Goal: Find specific page/section: Find specific page/section

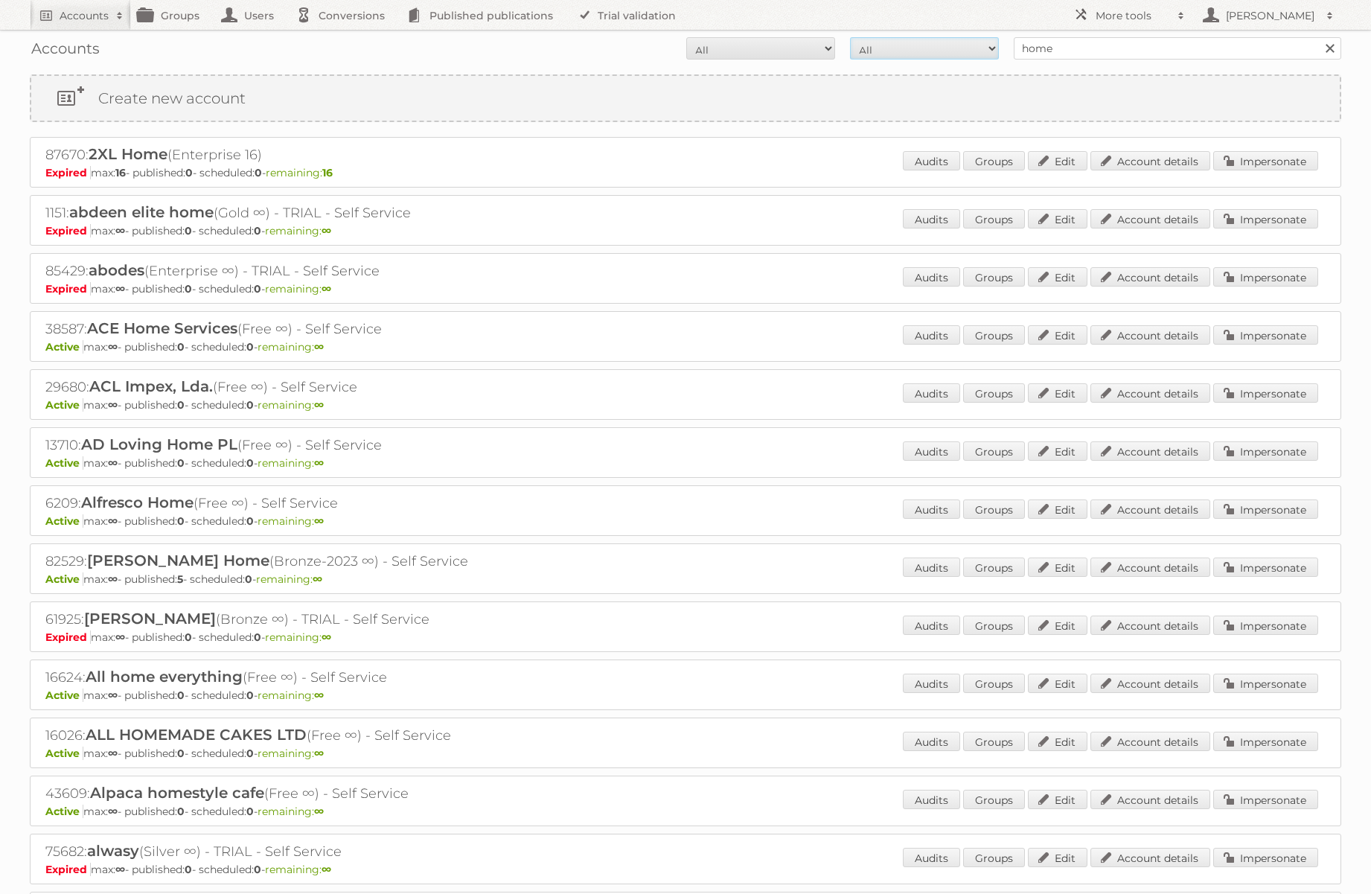
click at [922, 43] on select "All Paid Trials Self service" at bounding box center [924, 48] width 149 height 22
select select "paid"
click at [850, 37] on select "All Paid Trials Self service" at bounding box center [924, 48] width 149 height 22
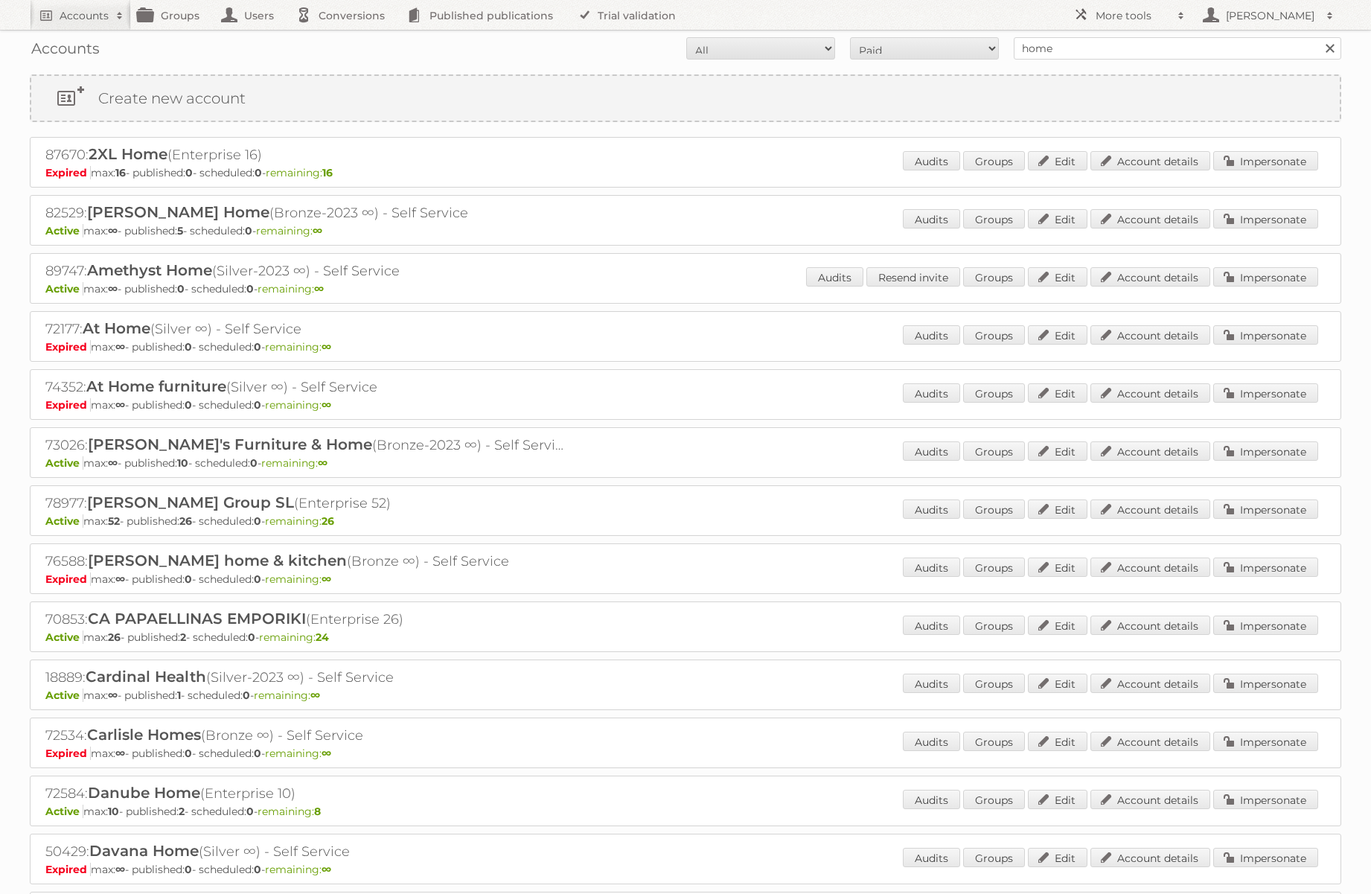
select select "active"
click at [686, 37] on select "All Active Expired Pending" at bounding box center [760, 48] width 149 height 22
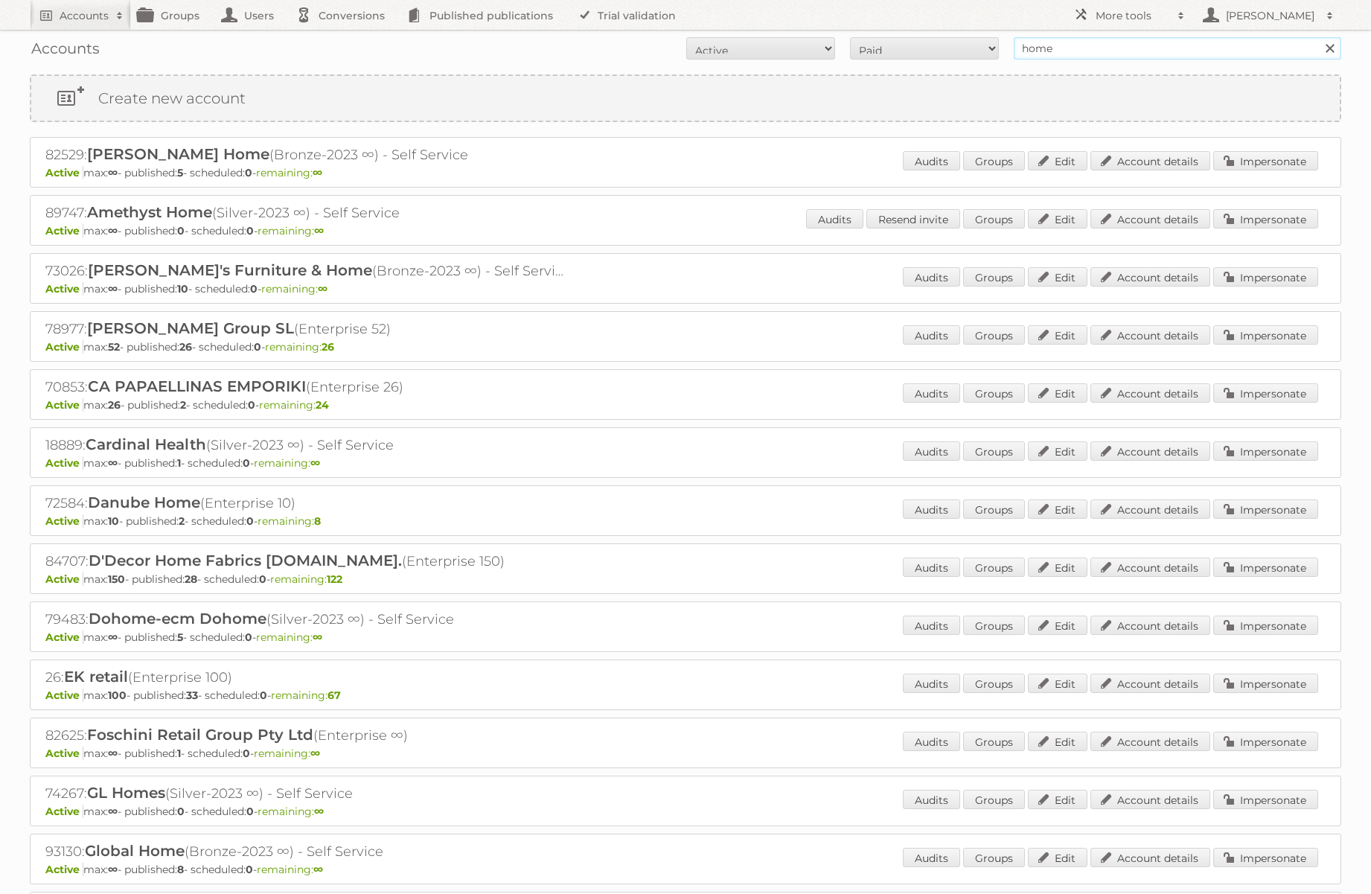
click at [1160, 50] on input "home" at bounding box center [1177, 48] width 327 height 22
type input "furniture"
click at [1318, 37] on input "Search" at bounding box center [1329, 48] width 22 height 22
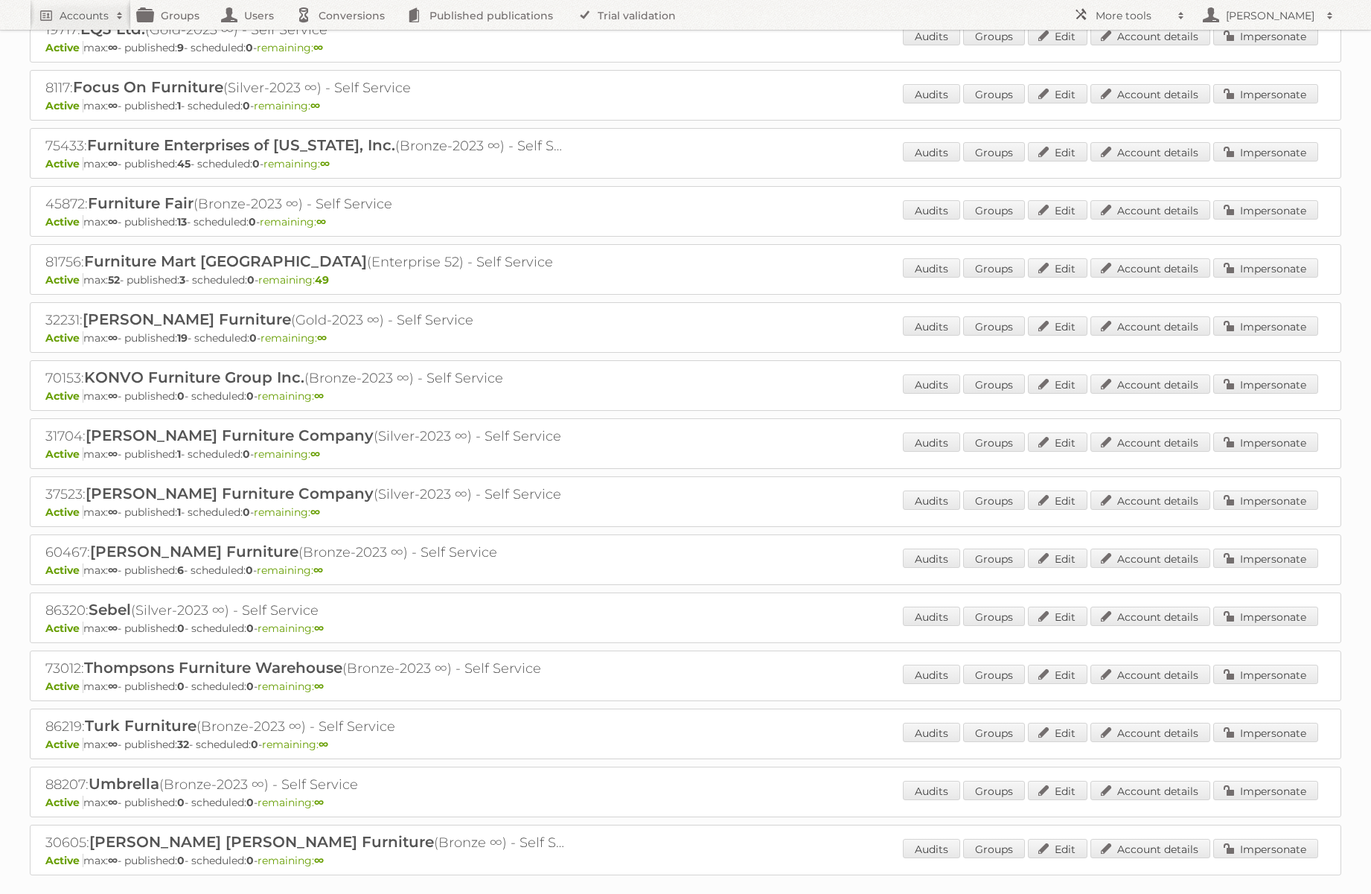
scroll to position [666, 0]
